Goal: Navigation & Orientation: Find specific page/section

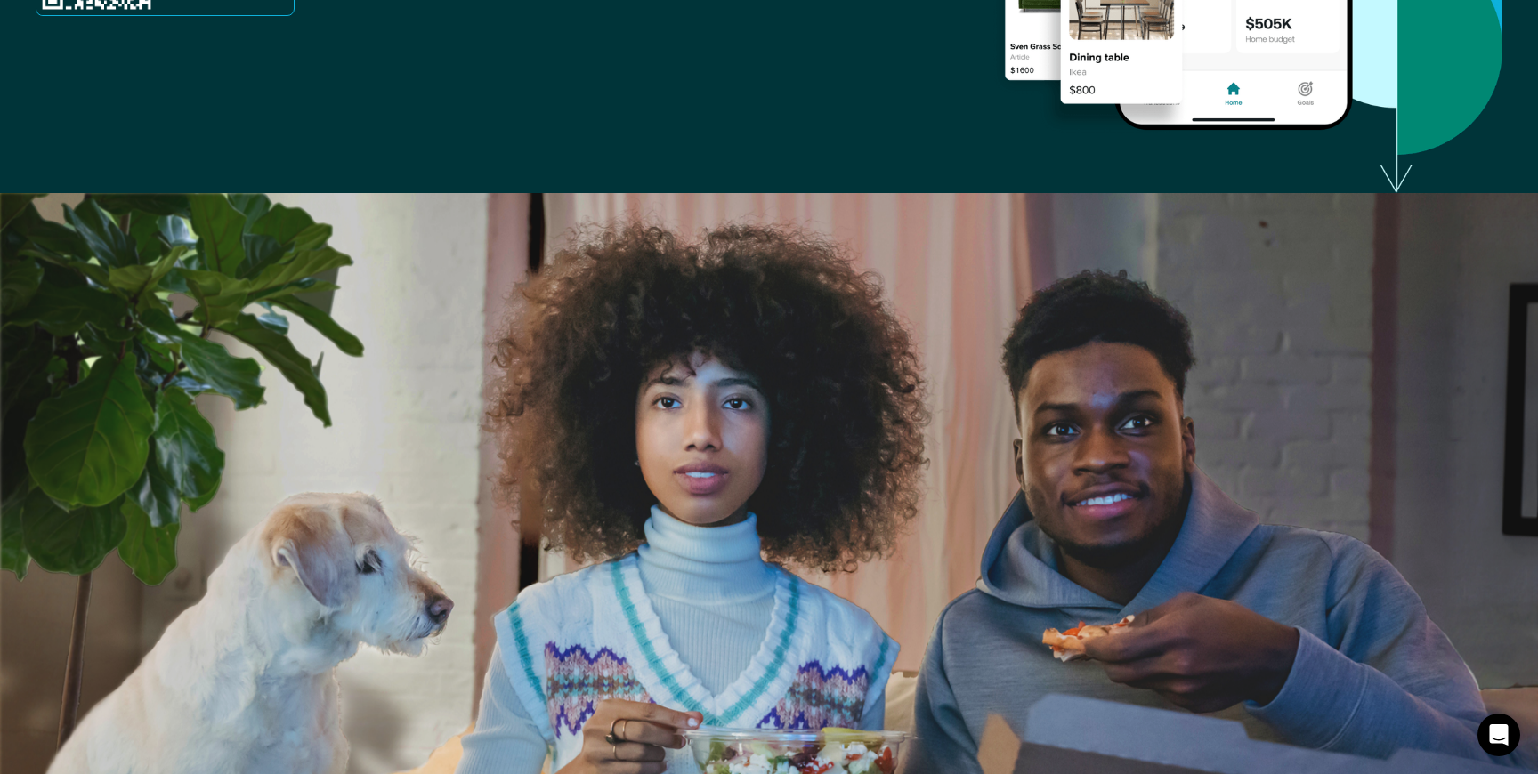
click at [1029, 312] on img at bounding box center [769, 532] width 1538 height 679
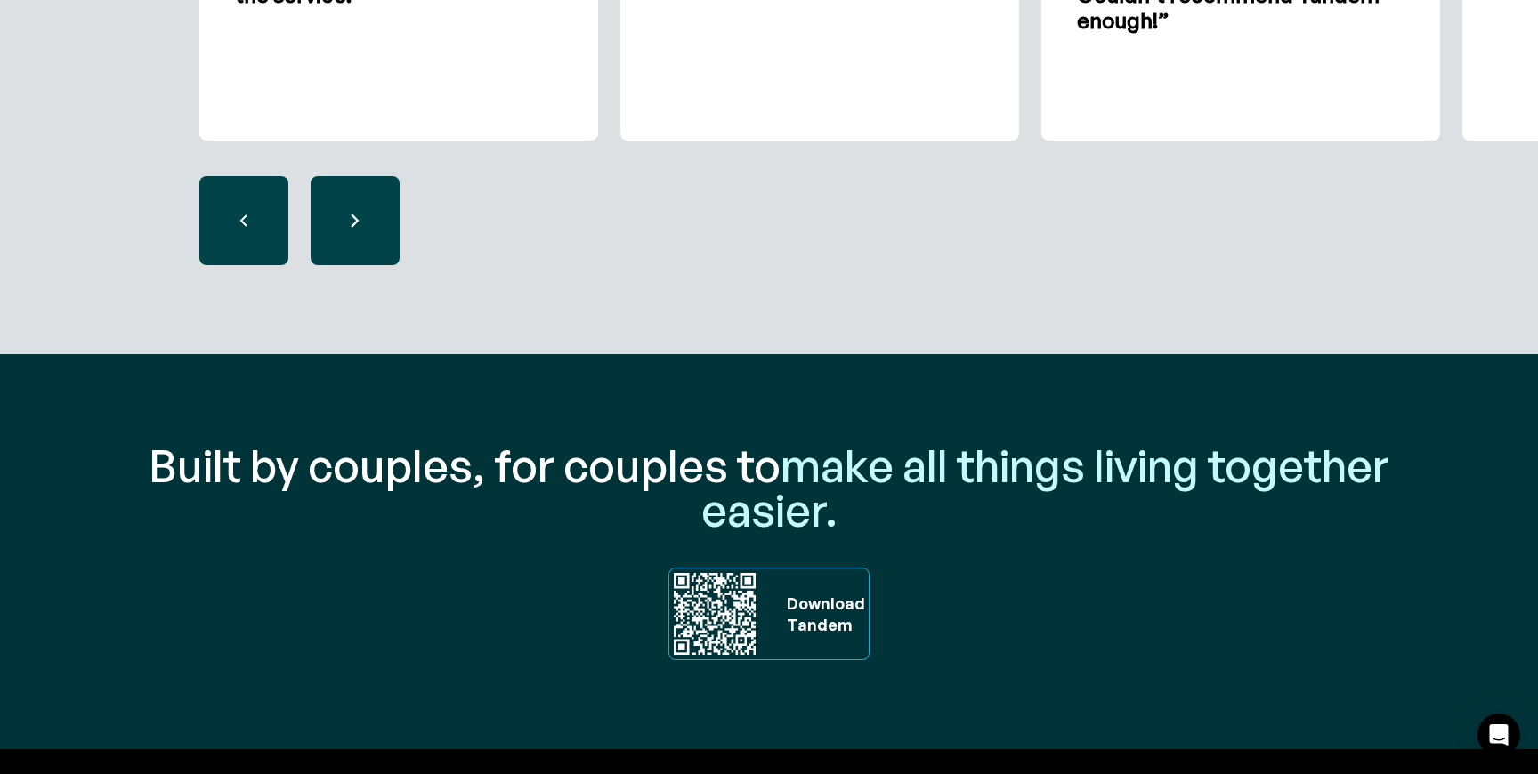
scroll to position [6052, 0]
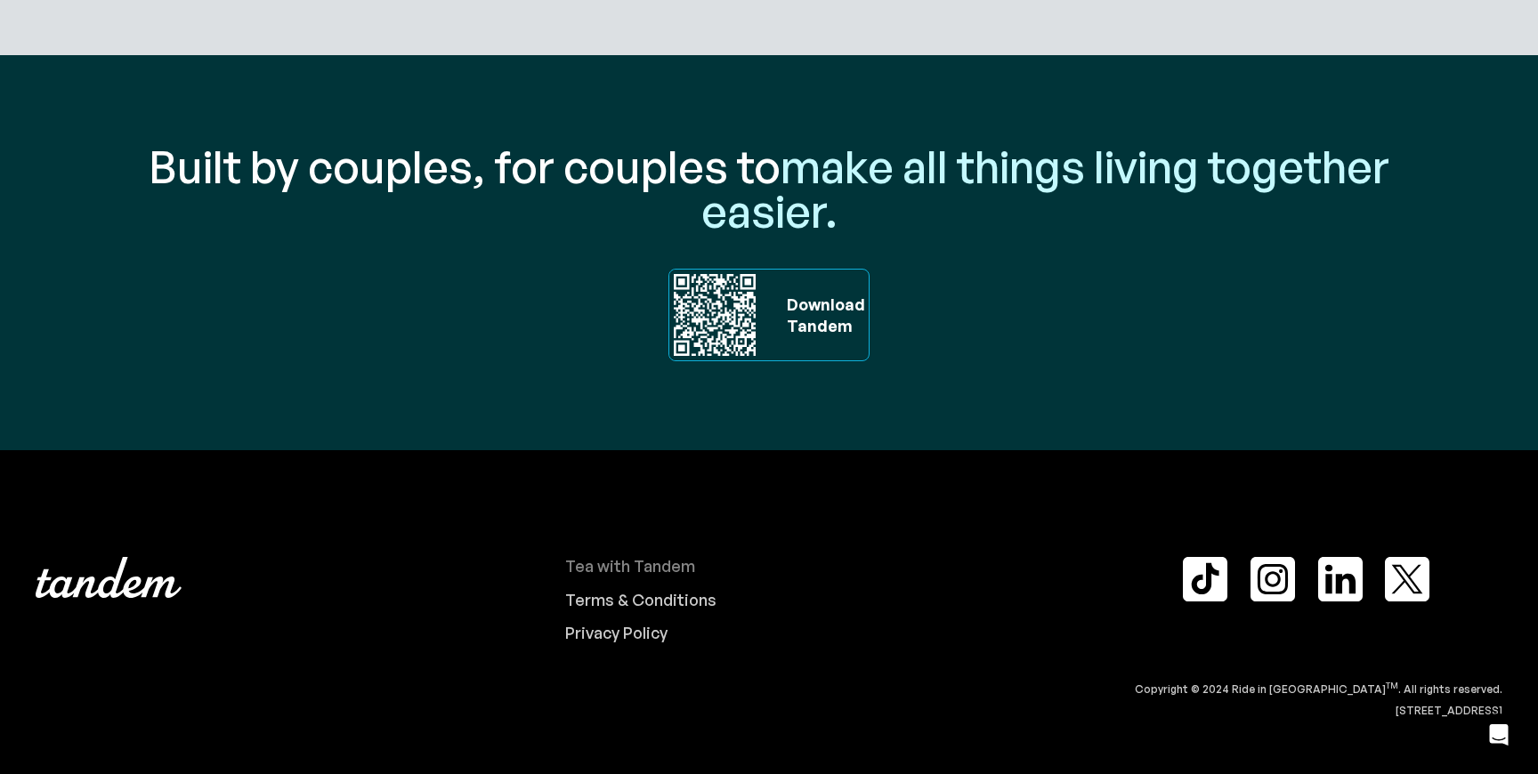
click at [635, 564] on div "Tea with Tandem" at bounding box center [630, 567] width 130 height 20
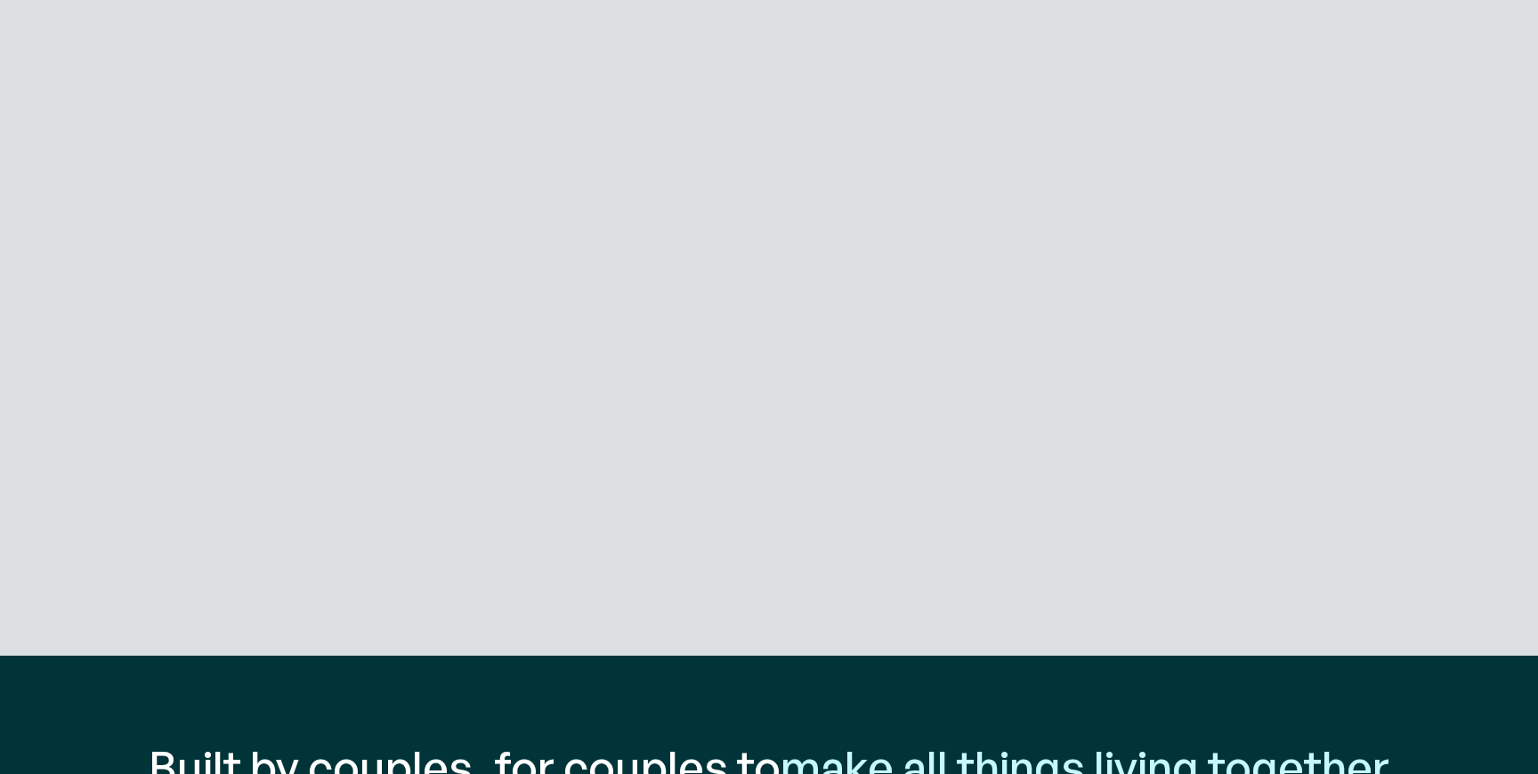
scroll to position [5452, 0]
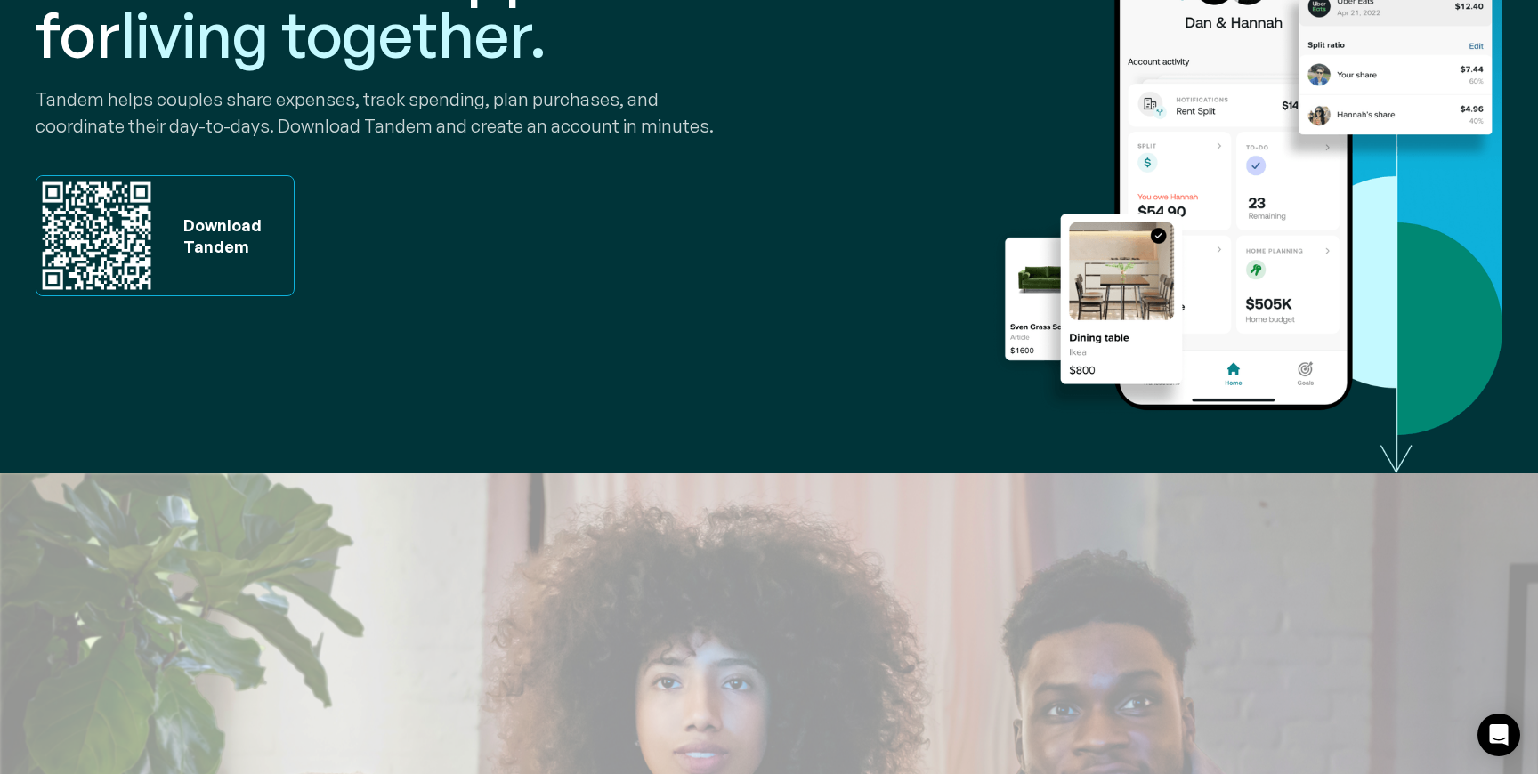
scroll to position [0, 0]
